Goal: Transaction & Acquisition: Purchase product/service

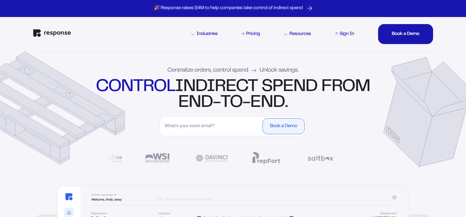
click at [344, 35] on div "Sign In" at bounding box center [346, 34] width 15 height 5
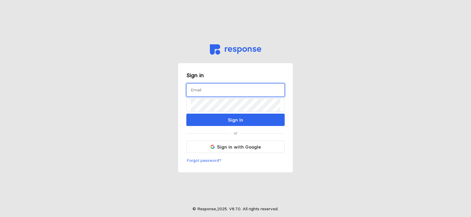
click at [198, 88] on input "text" at bounding box center [235, 90] width 89 height 13
click at [202, 91] on input "text" at bounding box center [235, 90] width 89 height 13
type input "[EMAIL_ADDRESS][DOMAIN_NAME]"
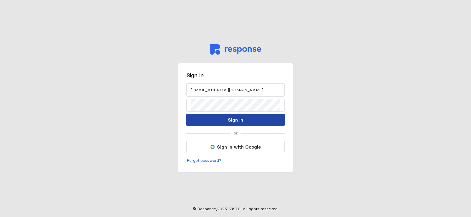
click at [203, 120] on button "Sign In" at bounding box center [235, 120] width 98 height 12
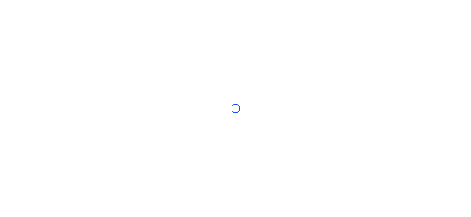
click at [217, 121] on div at bounding box center [235, 108] width 471 height 217
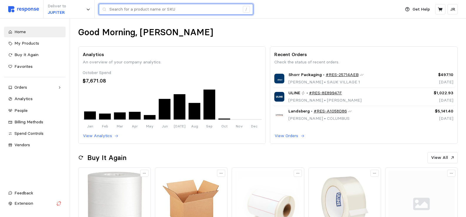
click at [155, 9] on input "text" at bounding box center [174, 9] width 130 height 11
click at [139, 9] on input "text" at bounding box center [174, 9] width 130 height 11
click at [126, 10] on input "text" at bounding box center [174, 9] width 130 height 11
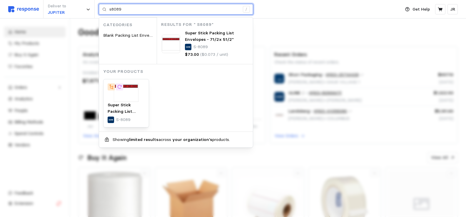
type input "s8089"
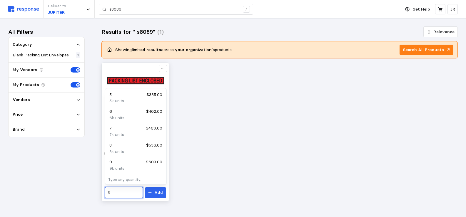
click at [123, 191] on input "5" at bounding box center [123, 193] width 31 height 11
click at [136, 115] on div "1k units" at bounding box center [135, 118] width 53 height 6
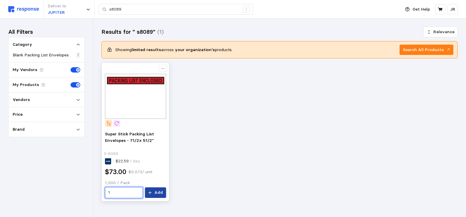
type input "1"
click at [152, 194] on icon at bounding box center [150, 193] width 4 height 4
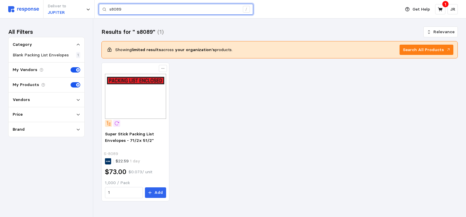
click at [129, 7] on input "s8089" at bounding box center [174, 9] width 130 height 11
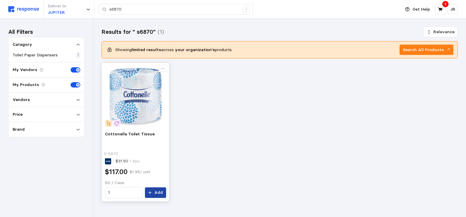
click at [157, 191] on p "Add" at bounding box center [158, 193] width 9 height 6
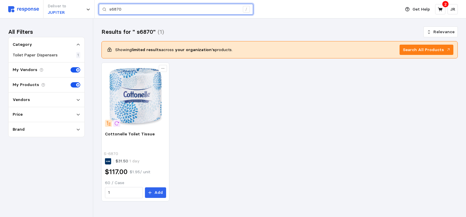
click at [136, 11] on input "s6870" at bounding box center [174, 9] width 130 height 11
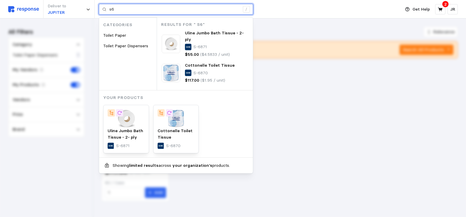
type input "s"
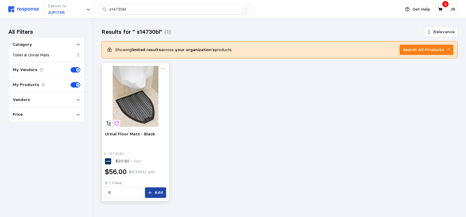
click at [158, 196] on p "Add" at bounding box center [158, 193] width 9 height 6
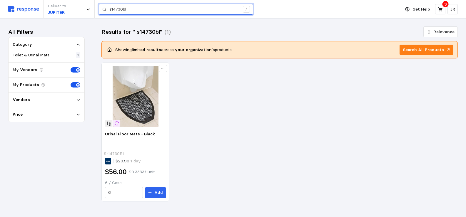
click at [143, 12] on input "s14730bl" at bounding box center [174, 9] width 130 height 11
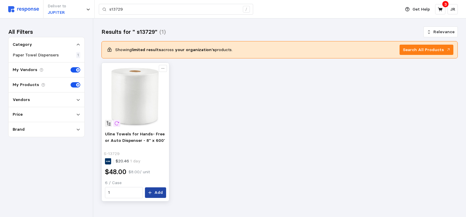
click at [155, 195] on button "Add" at bounding box center [155, 193] width 21 height 11
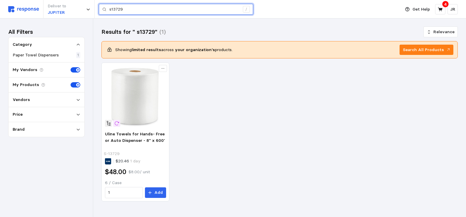
click at [126, 11] on input "s13729" at bounding box center [174, 9] width 130 height 11
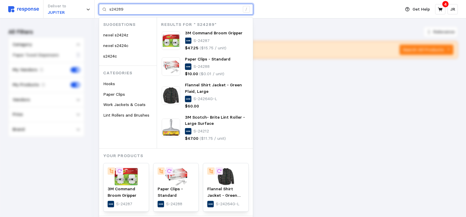
type input "s24289"
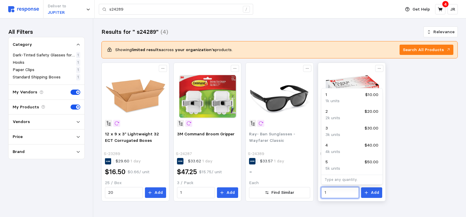
click at [352, 193] on input "1" at bounding box center [340, 193] width 31 height 11
click at [337, 151] on p "4k units" at bounding box center [333, 152] width 15 height 6
type input "4"
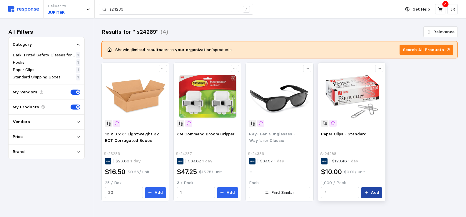
click at [376, 191] on p "Add" at bounding box center [375, 193] width 9 height 6
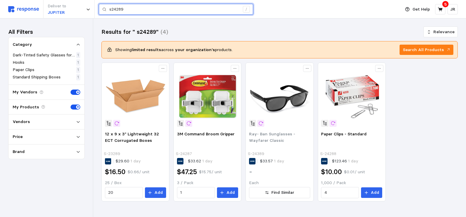
click at [126, 7] on input "s24289" at bounding box center [174, 9] width 130 height 11
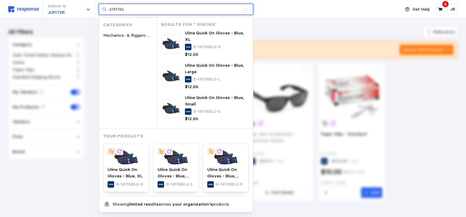
type input "s14116s"
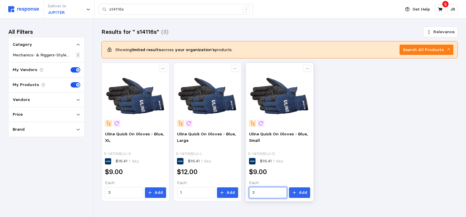
click at [259, 194] on input "3" at bounding box center [267, 193] width 31 height 11
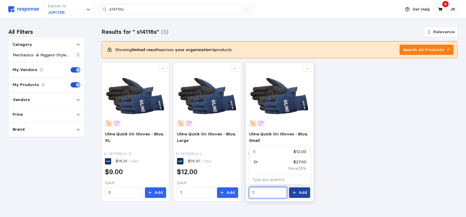
type input "1"
click at [292, 192] on button "Add" at bounding box center [299, 193] width 21 height 11
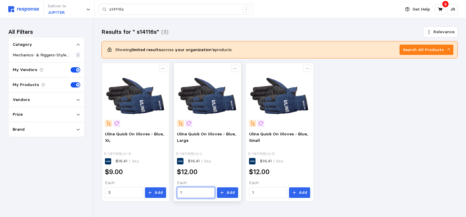
click at [188, 192] on input "1" at bounding box center [195, 193] width 31 height 11
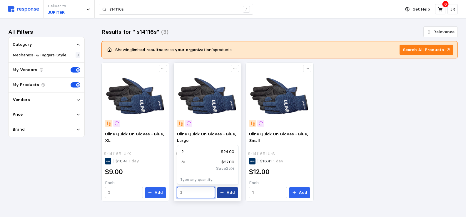
type input "2"
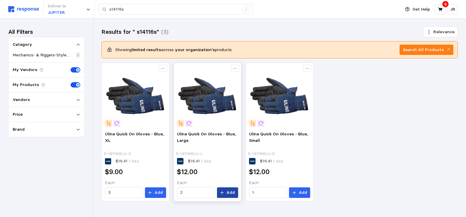
click at [226, 196] on button "Add" at bounding box center [227, 193] width 21 height 11
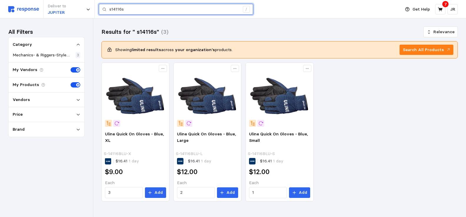
click at [129, 11] on input "s14116s" at bounding box center [174, 9] width 130 height 11
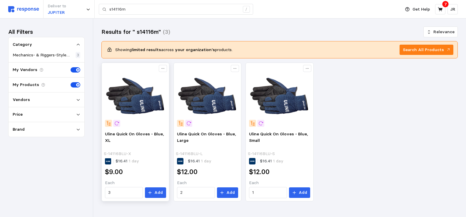
scroll to position [9, 0]
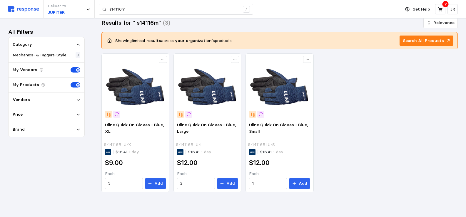
click at [407, 76] on div "Uline Quick On Gloves - Blue, XL S-14116BLU-X $16.41 1 day $9.00 Each 3 Add Uli…" at bounding box center [279, 123] width 357 height 139
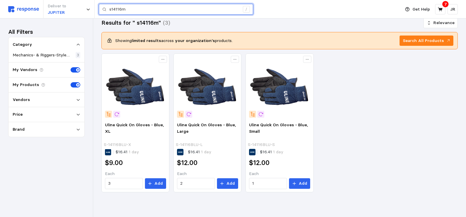
click at [131, 11] on input "s14116m" at bounding box center [174, 9] width 130 height 11
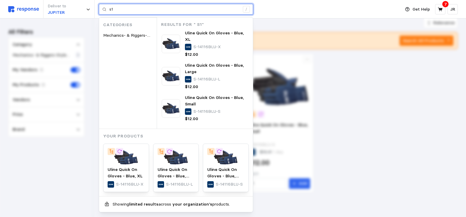
type input "s"
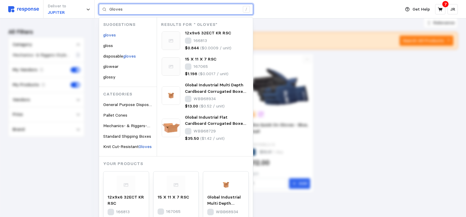
type input "Gloves"
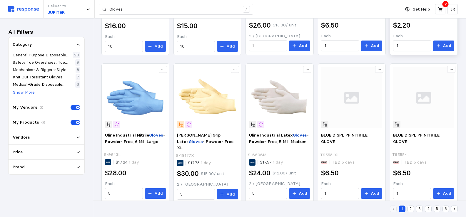
scroll to position [371, 0]
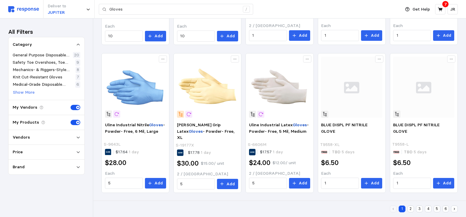
click at [410, 208] on button "2" at bounding box center [411, 209] width 7 height 7
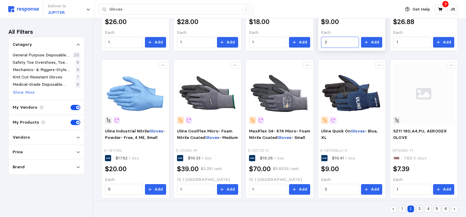
scroll to position [370, 0]
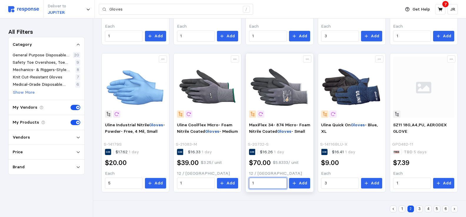
click at [263, 184] on input "1" at bounding box center [267, 183] width 31 height 11
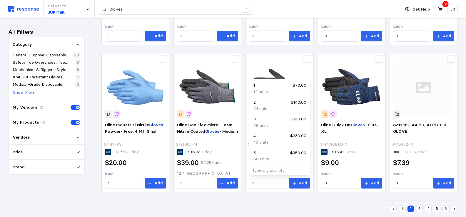
click at [279, 201] on div "1 2 3 4 5 6" at bounding box center [279, 209] width 373 height 16
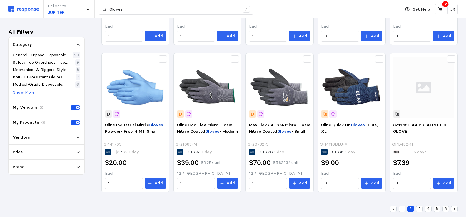
click at [419, 207] on button "3" at bounding box center [419, 209] width 7 height 7
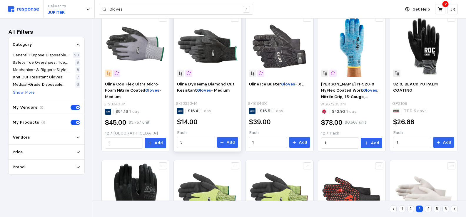
scroll to position [265, 0]
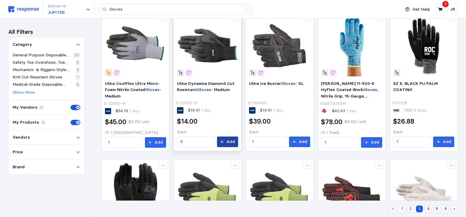
click at [227, 142] on button "Add" at bounding box center [227, 142] width 21 height 11
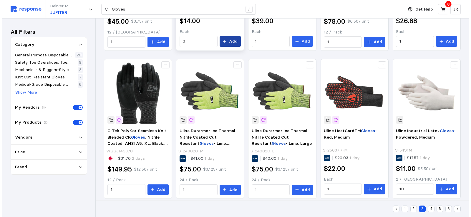
scroll to position [372, 0]
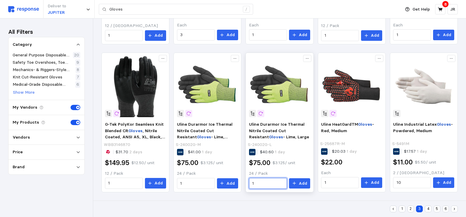
click at [257, 185] on input "1" at bounding box center [267, 184] width 31 height 11
click at [301, 184] on p "Add" at bounding box center [303, 184] width 9 height 6
click at [438, 9] on icon at bounding box center [440, 9] width 5 height 5
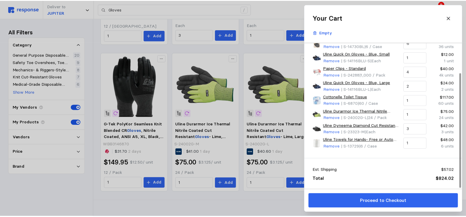
scroll to position [38, 0]
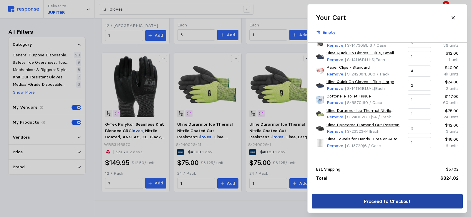
click at [352, 200] on button "Proceed to Checkout" at bounding box center [387, 201] width 151 height 14
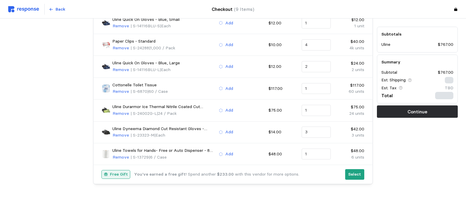
scroll to position [124, 0]
click at [417, 111] on p "Continue" at bounding box center [418, 111] width 20 height 7
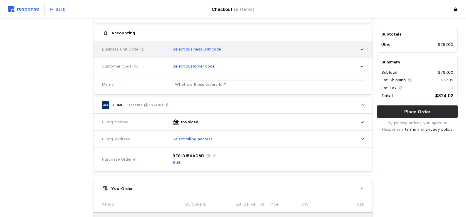
click at [362, 51] on icon at bounding box center [362, 49] width 4 height 4
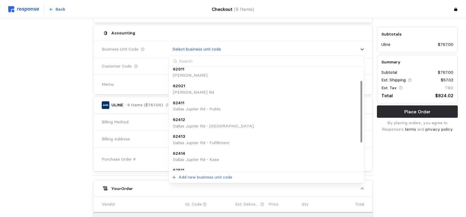
scroll to position [59, 0]
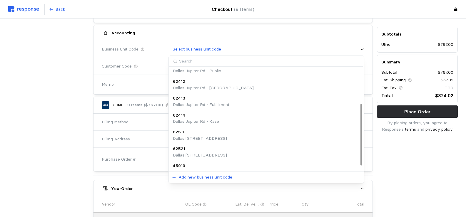
click at [188, 149] on div "62521" at bounding box center [200, 149] width 54 height 6
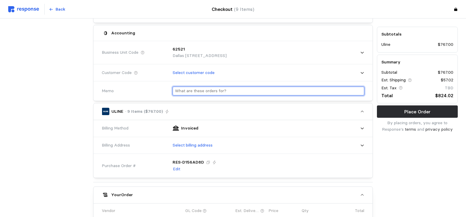
click at [222, 91] on input "text" at bounding box center [268, 91] width 187 height 9
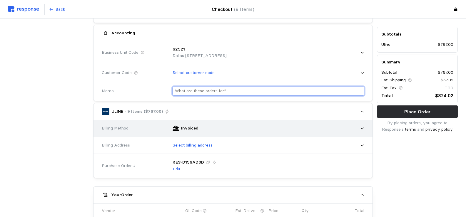
scroll to position [153, 0]
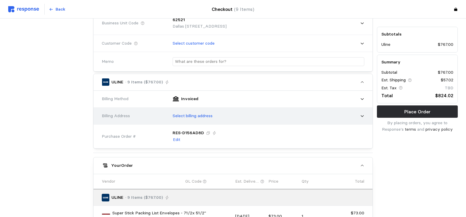
click at [359, 114] on div "Select billing address" at bounding box center [267, 116] width 196 height 15
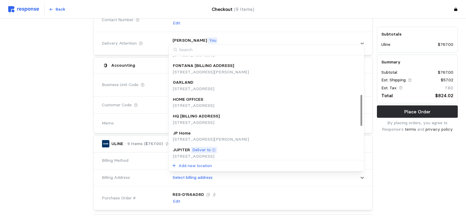
scroll to position [147, 0]
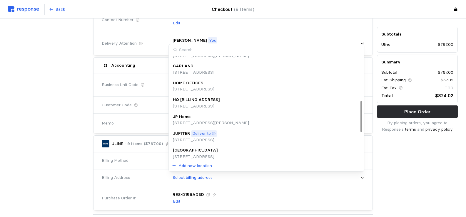
click at [208, 82] on div "HOME OFFICES" at bounding box center [193, 83] width 41 height 6
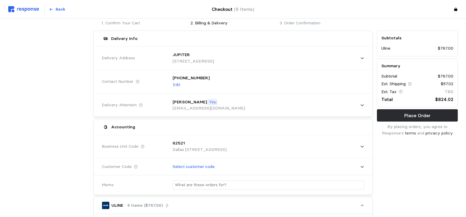
scroll to position [0, 0]
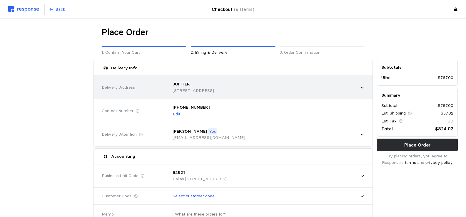
click at [362, 89] on icon at bounding box center [362, 88] width 4 height 4
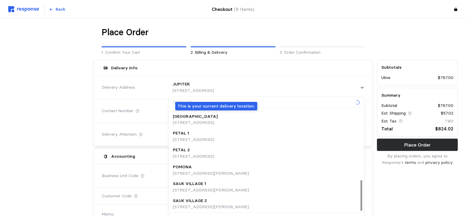
scroll to position [235, 0]
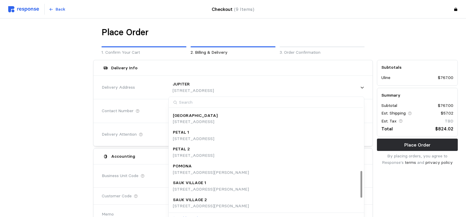
click at [208, 148] on div "PETAL 2" at bounding box center [193, 149] width 41 height 6
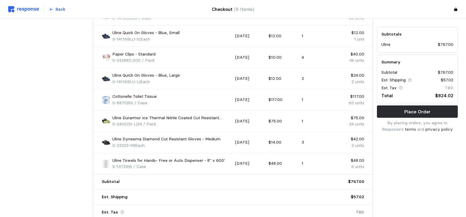
scroll to position [434, 0]
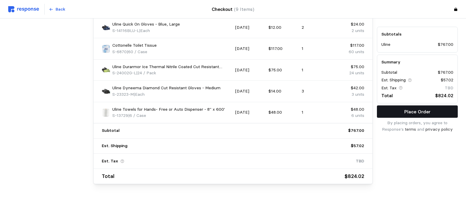
click at [398, 110] on button "Place Order" at bounding box center [417, 112] width 81 height 12
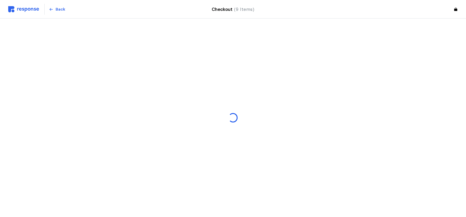
scroll to position [0, 0]
